Goal: Find specific page/section: Find specific page/section

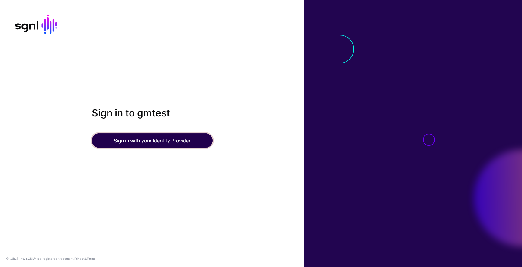
click at [144, 141] on button "Sign in with your Identity Provider" at bounding box center [152, 140] width 121 height 15
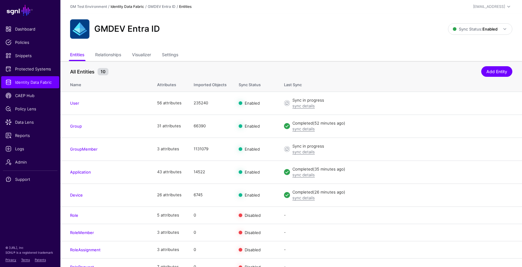
click at [135, 6] on link "Identity Data Fabric" at bounding box center [128, 6] width 34 height 5
